Goal: Task Accomplishment & Management: Manage account settings

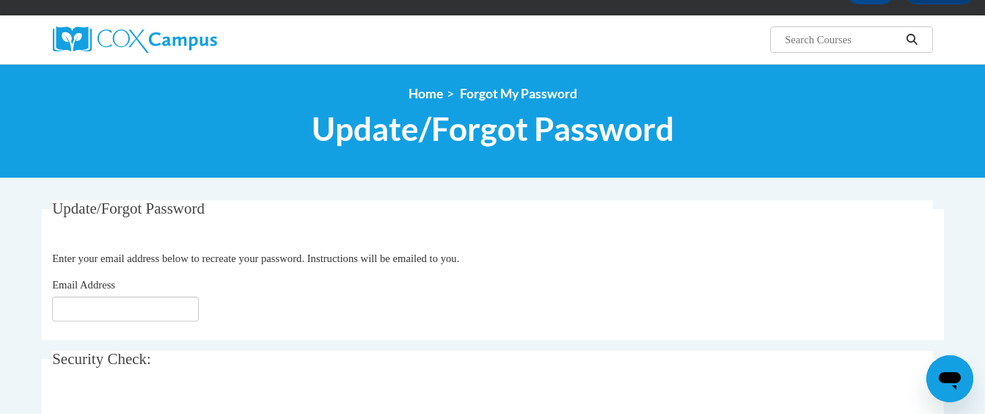
scroll to position [109, 0]
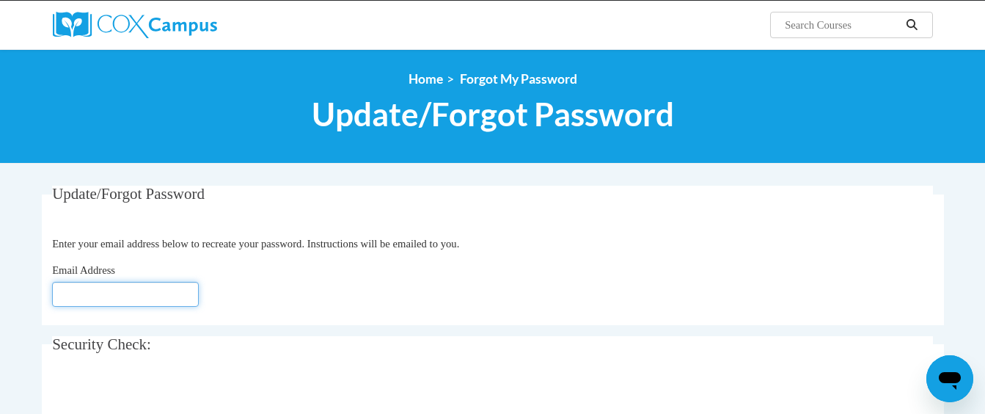
click at [70, 293] on input "Email Address" at bounding box center [125, 294] width 147 height 25
type input "[EMAIL_ADDRESS][DOMAIN_NAME]"
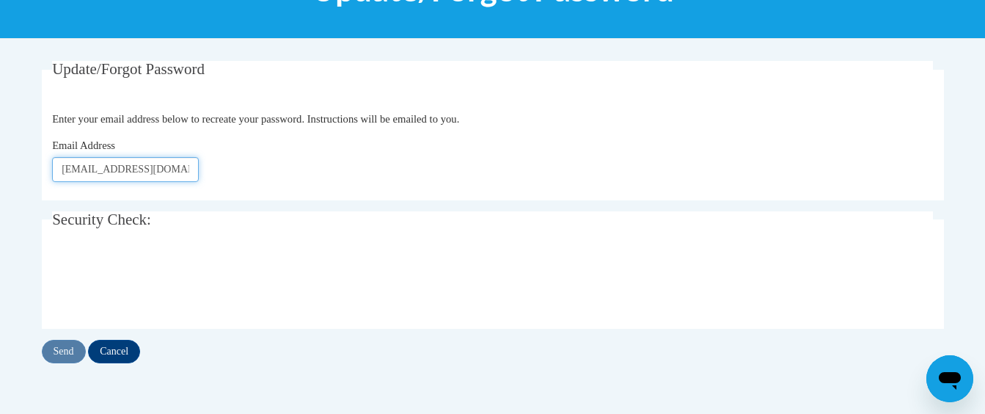
scroll to position [235, 0]
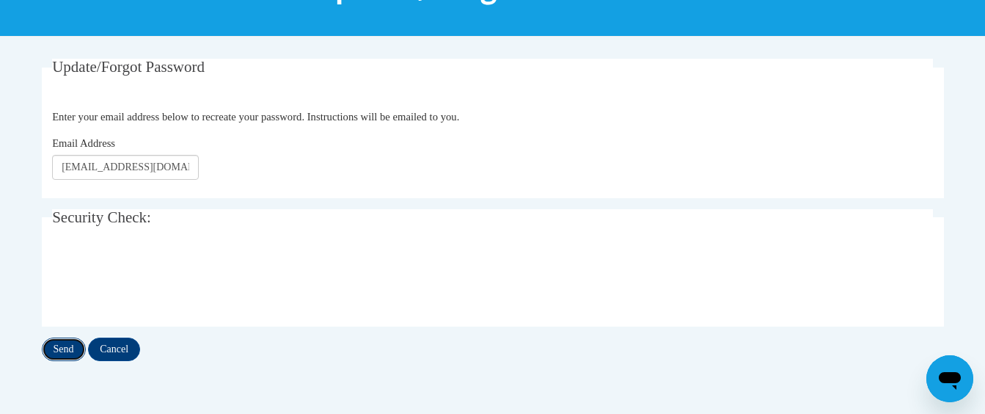
click at [59, 351] on input "Send" at bounding box center [64, 348] width 44 height 23
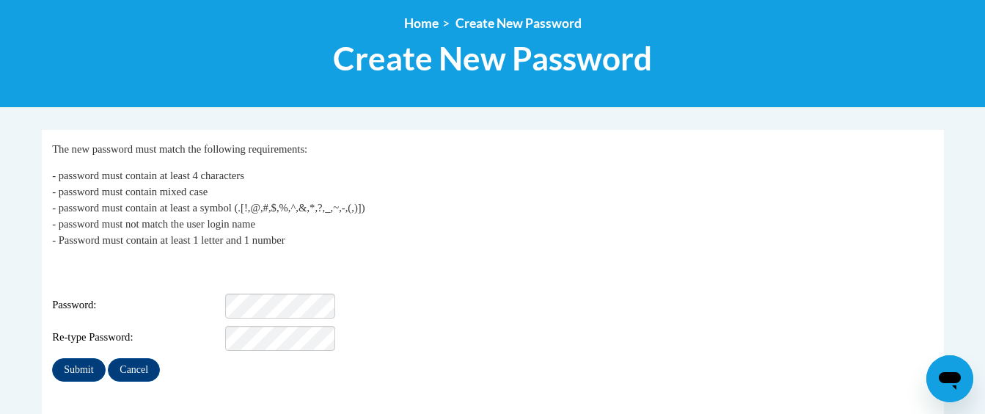
scroll to position [182, 0]
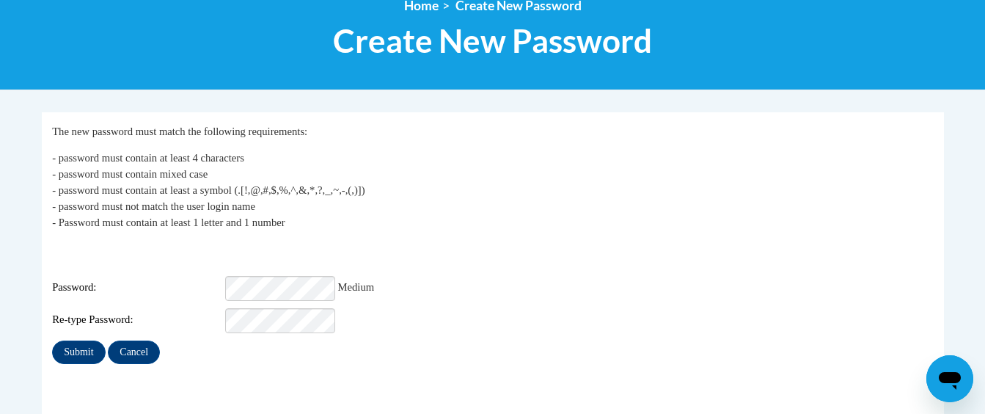
click at [471, 241] on div "My Password The new password must match the following requirements: - password …" at bounding box center [492, 243] width 881 height 241
click at [429, 345] on div "Submit Cancel" at bounding box center [492, 351] width 881 height 23
click at [81, 340] on input "Submit" at bounding box center [78, 351] width 53 height 23
